Goal: Find specific page/section: Find specific page/section

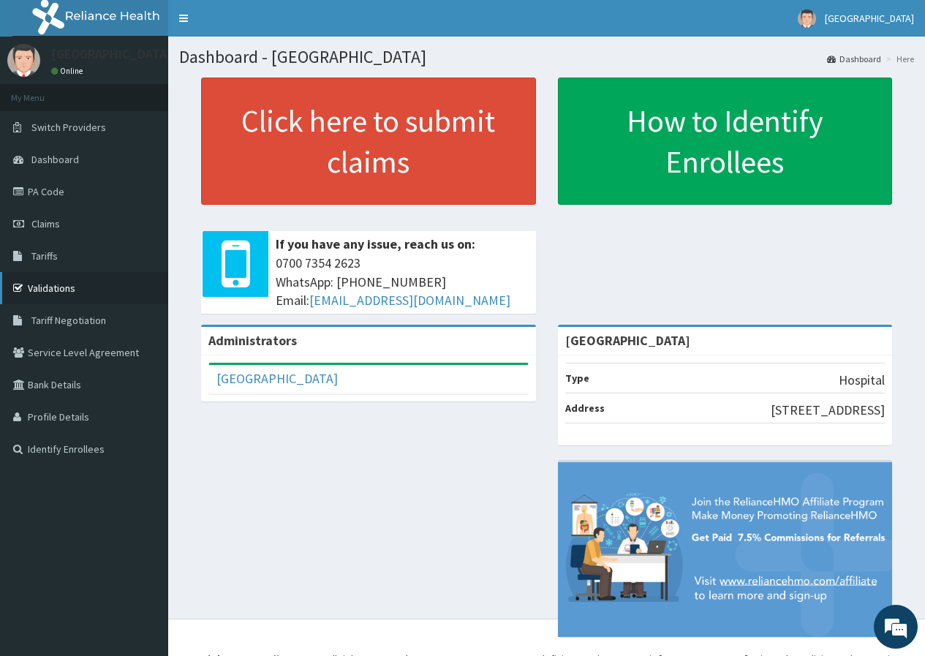
click at [56, 284] on link "Validations" at bounding box center [84, 288] width 168 height 32
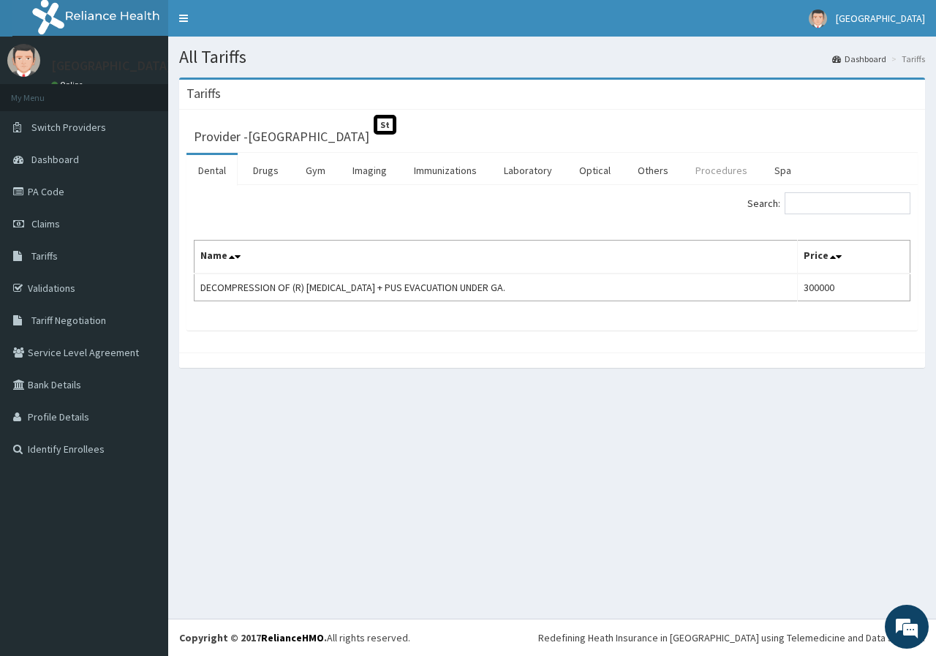
click at [724, 167] on link "Procedures" at bounding box center [721, 170] width 75 height 31
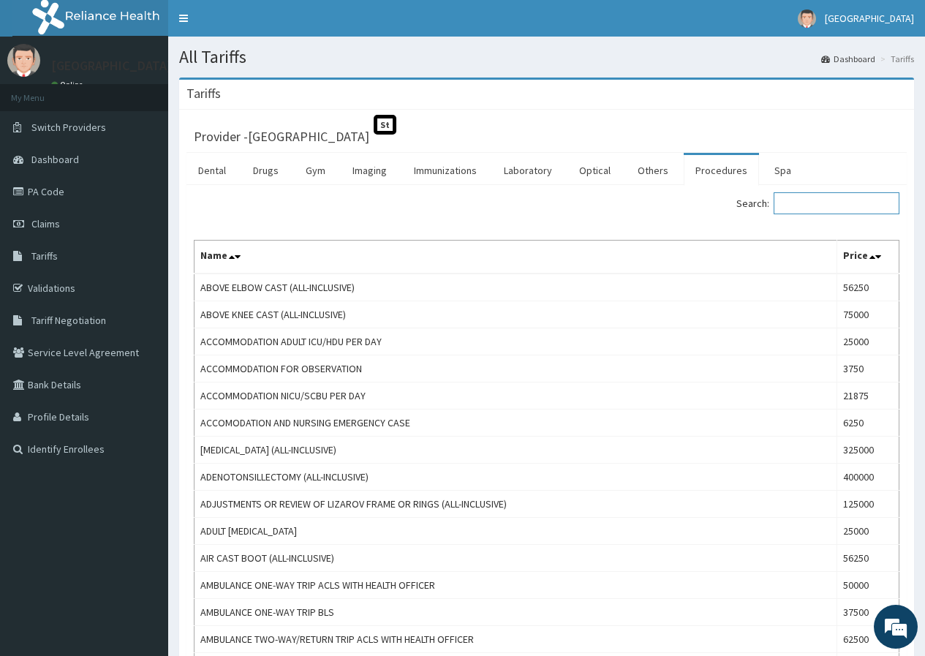
click at [793, 200] on input "Search:" at bounding box center [837, 203] width 126 height 22
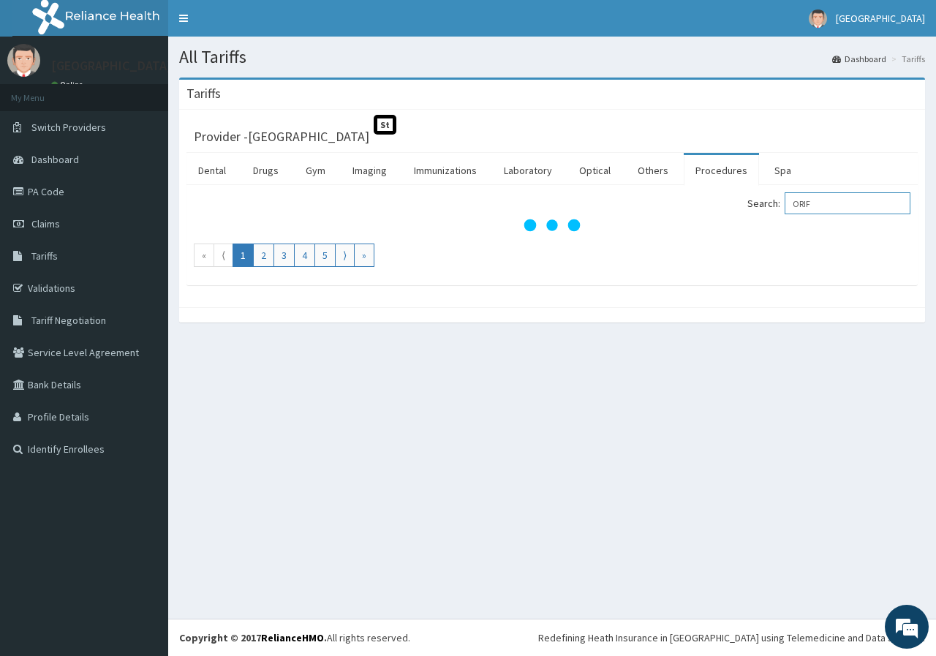
type input "ORIF"
